Goal: Task Accomplishment & Management: Manage account settings

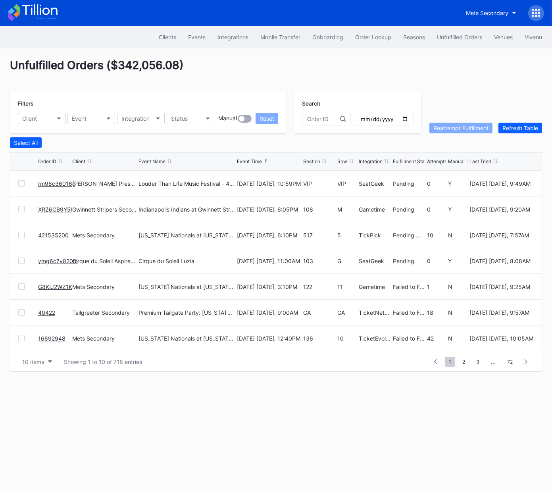
click at [329, 65] on div "Unfulfilled Orders ( $342,056.08 )" at bounding box center [276, 70] width 532 height 24
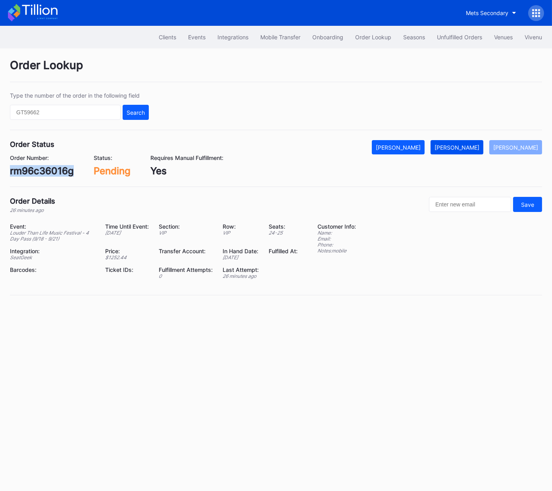
click at [458, 150] on div "Mark Fulfilled" at bounding box center [456, 147] width 45 height 7
click at [516, 147] on div "Mark Pending" at bounding box center [515, 147] width 45 height 7
